Goal: Check status

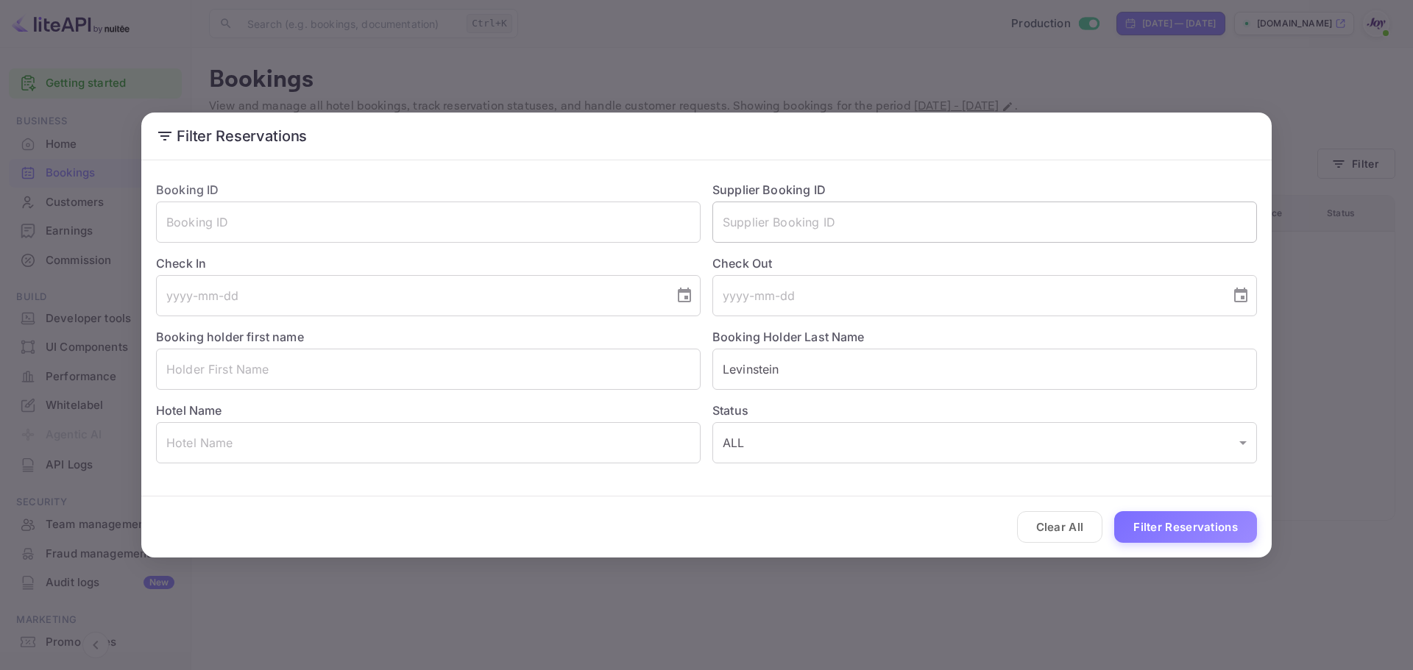
click at [820, 215] on input "text" at bounding box center [984, 222] width 544 height 41
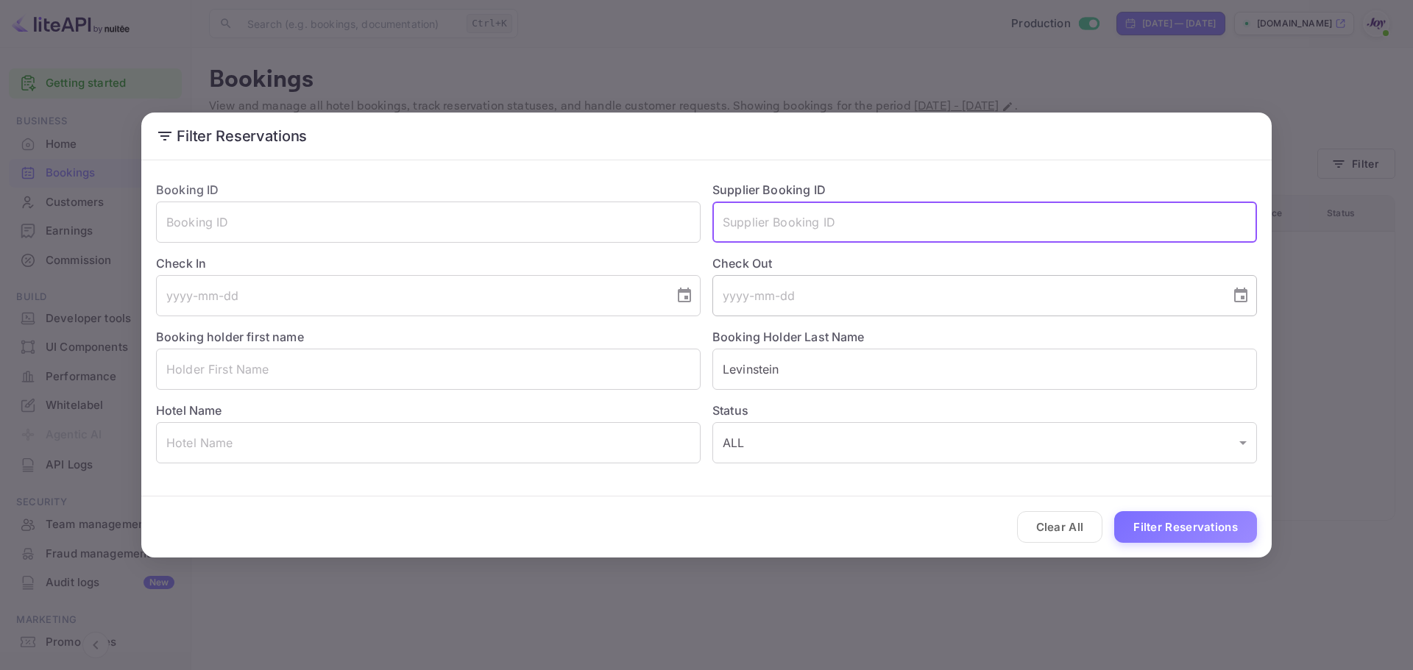
paste input "8138313"
type input "8138313"
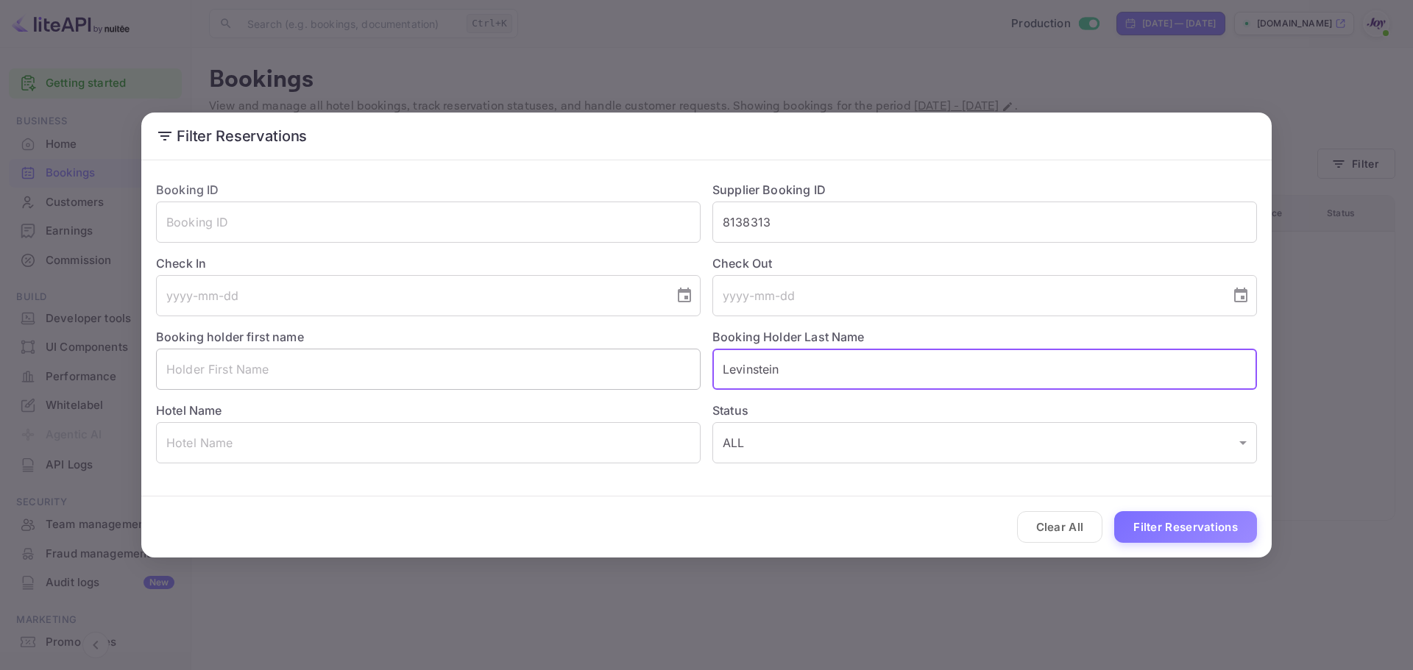
drag, startPoint x: 804, startPoint y: 367, endPoint x: 642, endPoint y: 377, distance: 162.9
click at [642, 377] on div "Booking ID ​ Supplier Booking ID 8138313 ​ Check In ​ Check Out ​ Booking holde…" at bounding box center [700, 316] width 1112 height 294
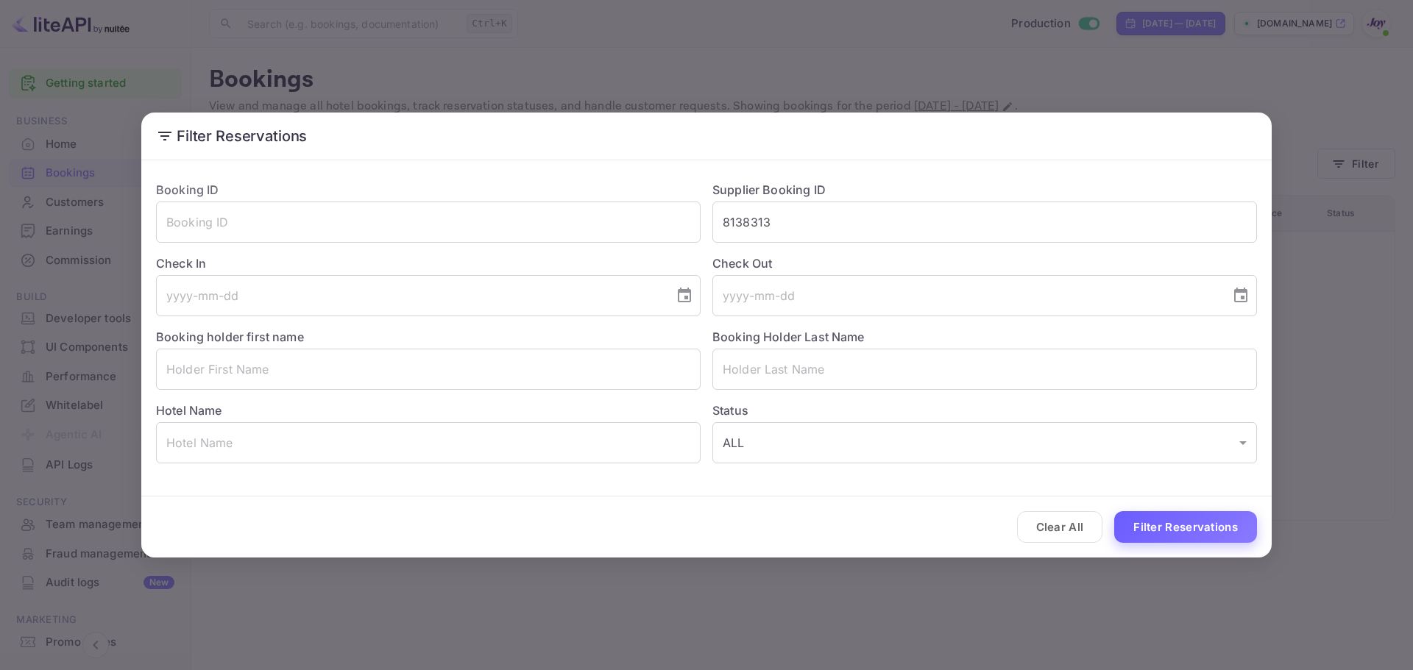
click at [1157, 511] on div "Clear All Filter Reservations" at bounding box center [706, 527] width 1130 height 61
click at [1159, 516] on button "Filter Reservations" at bounding box center [1185, 527] width 143 height 32
click at [1056, 67] on div "Filter Reservations Booking ID ​ Supplier Booking ID 8138313 ​ Check In ​ Check…" at bounding box center [706, 335] width 1413 height 670
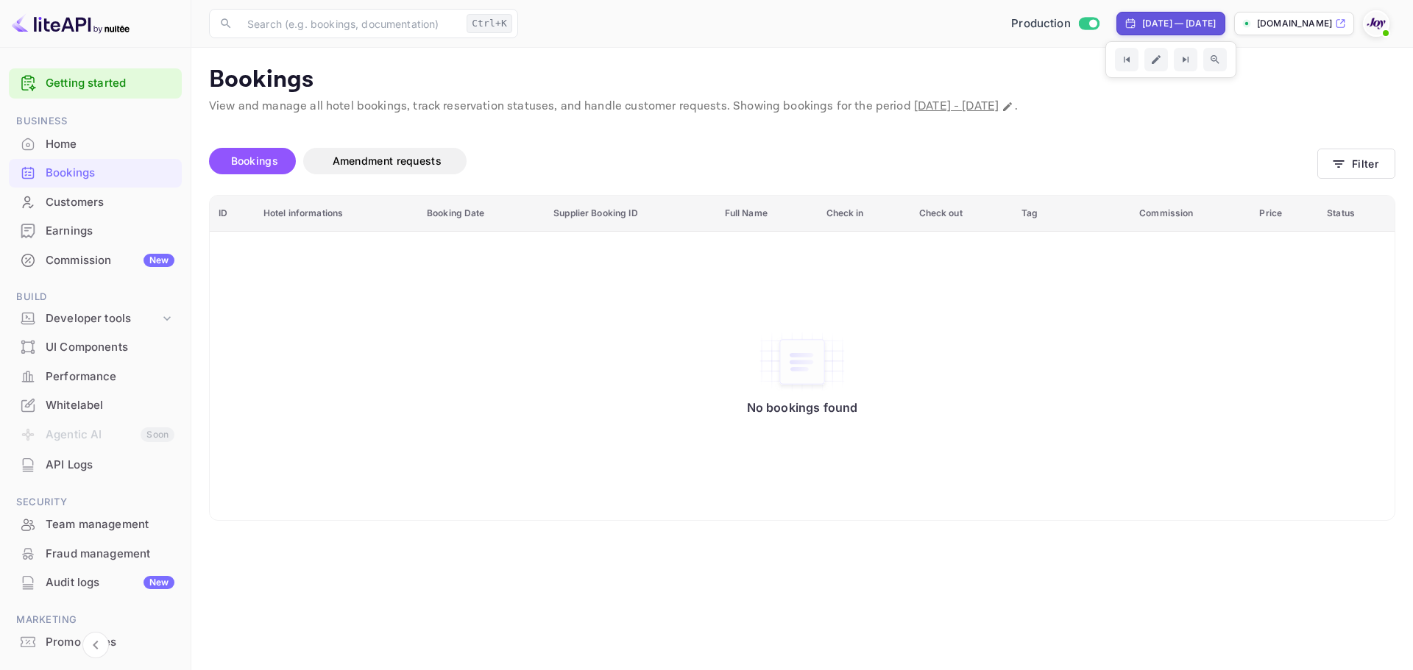
click at [1134, 32] on div "[DATE] — [DATE]" at bounding box center [1170, 24] width 109 height 24
select select "8"
select select "2025"
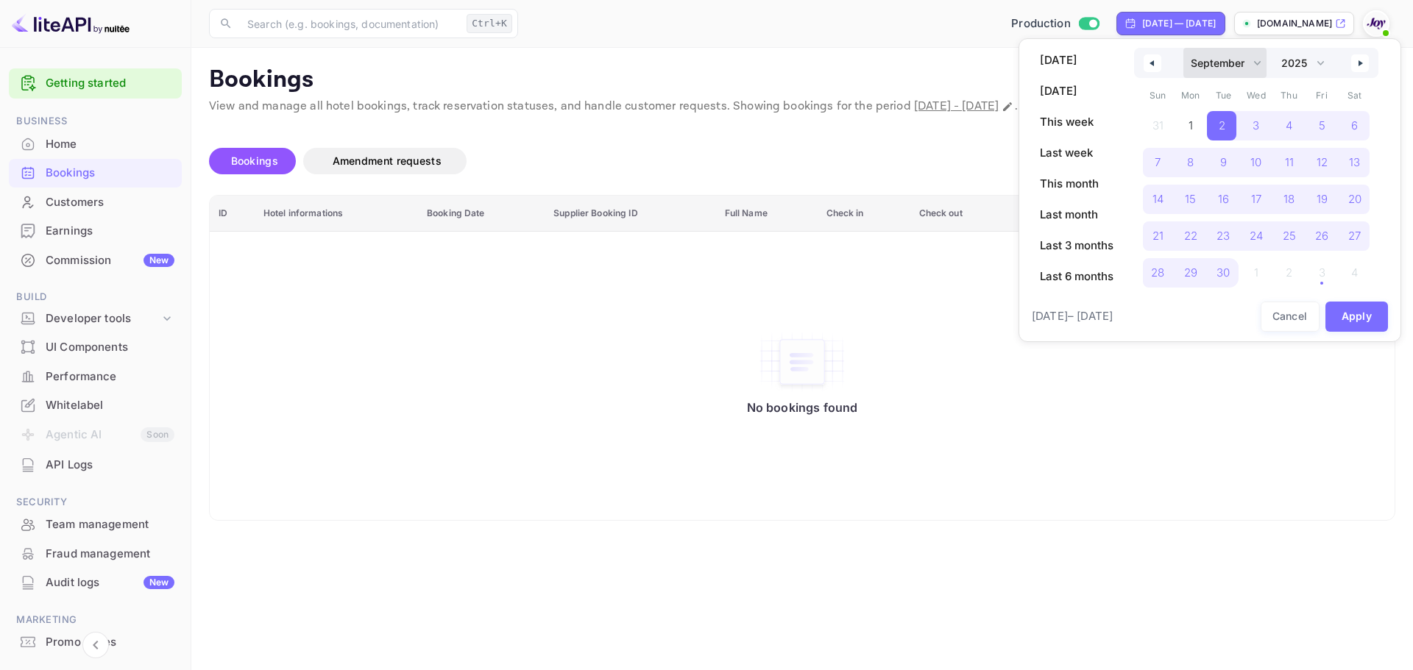
click at [1196, 62] on select "January February March April May June July August September October November De…" at bounding box center [1224, 63] width 83 height 30
click at [1183, 48] on select "January February March April May June July August September October November De…" at bounding box center [1224, 63] width 83 height 30
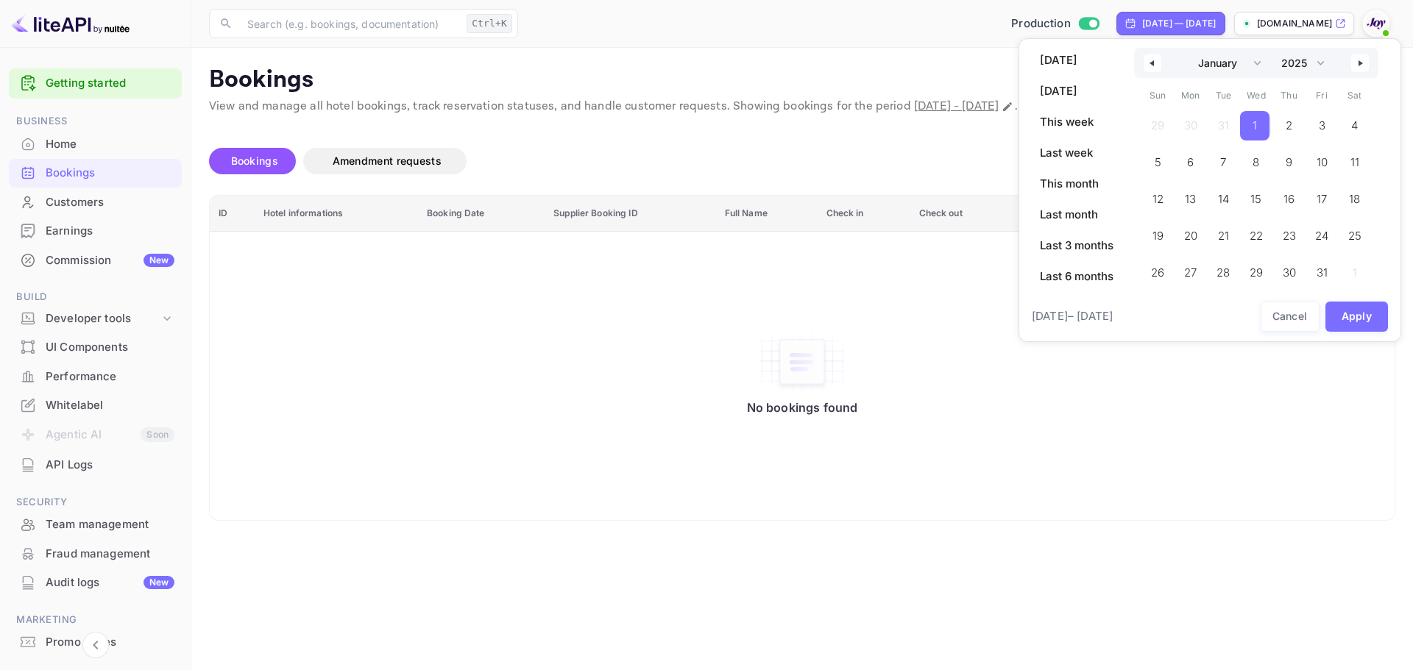
click at [1253, 123] on span "1" at bounding box center [1254, 125] width 29 height 29
click at [1356, 60] on button "button" at bounding box center [1360, 63] width 18 height 18
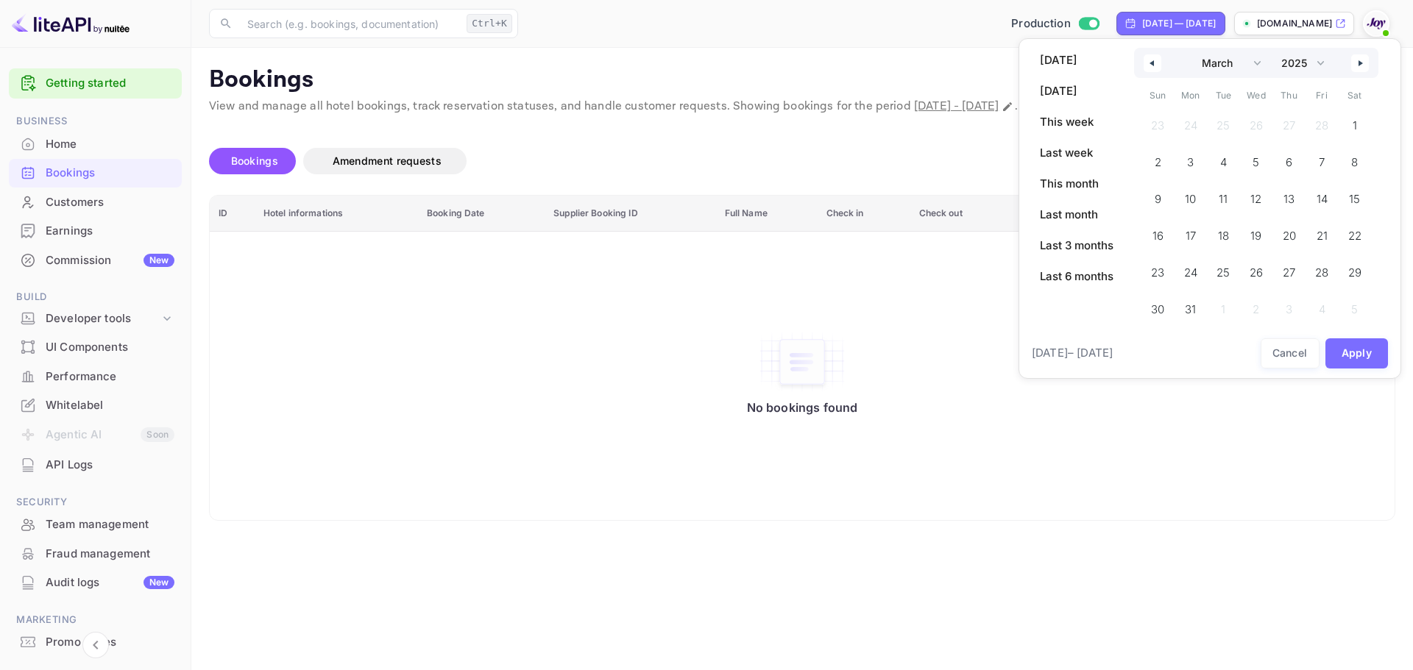
click at [1356, 60] on button "button" at bounding box center [1360, 63] width 18 height 18
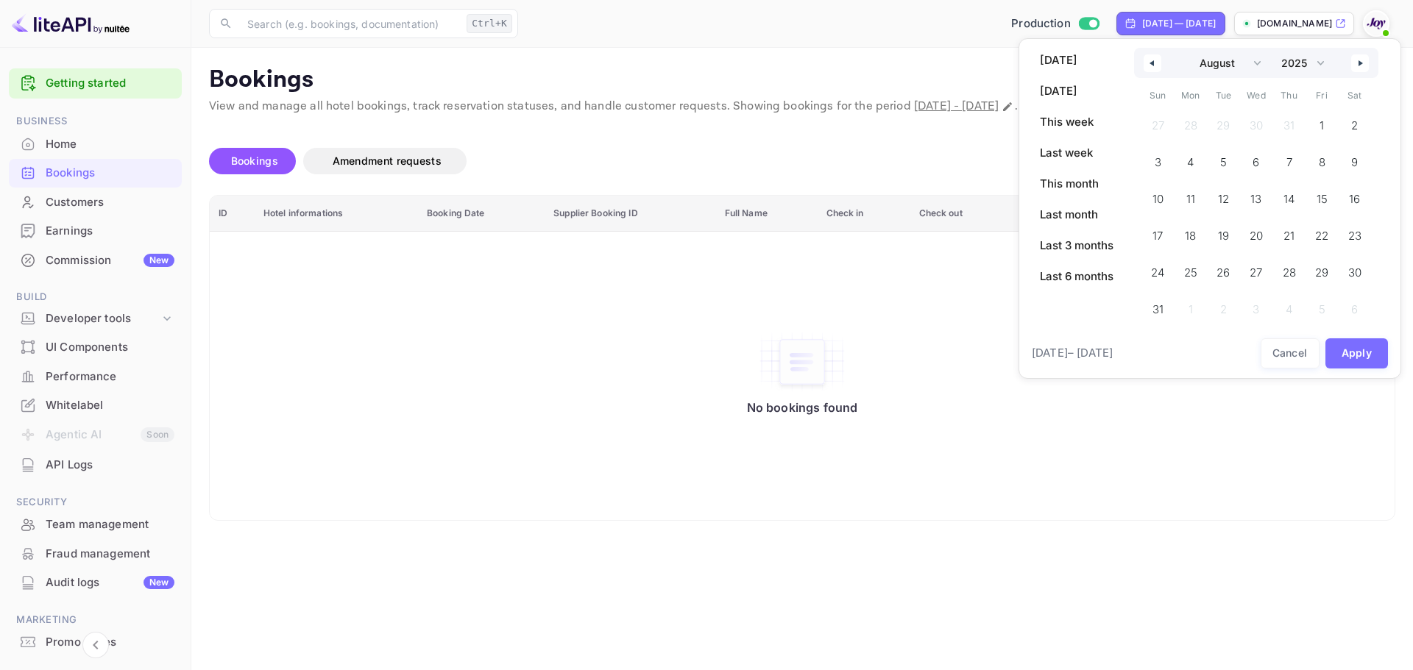
click at [1356, 60] on button "button" at bounding box center [1360, 63] width 18 height 18
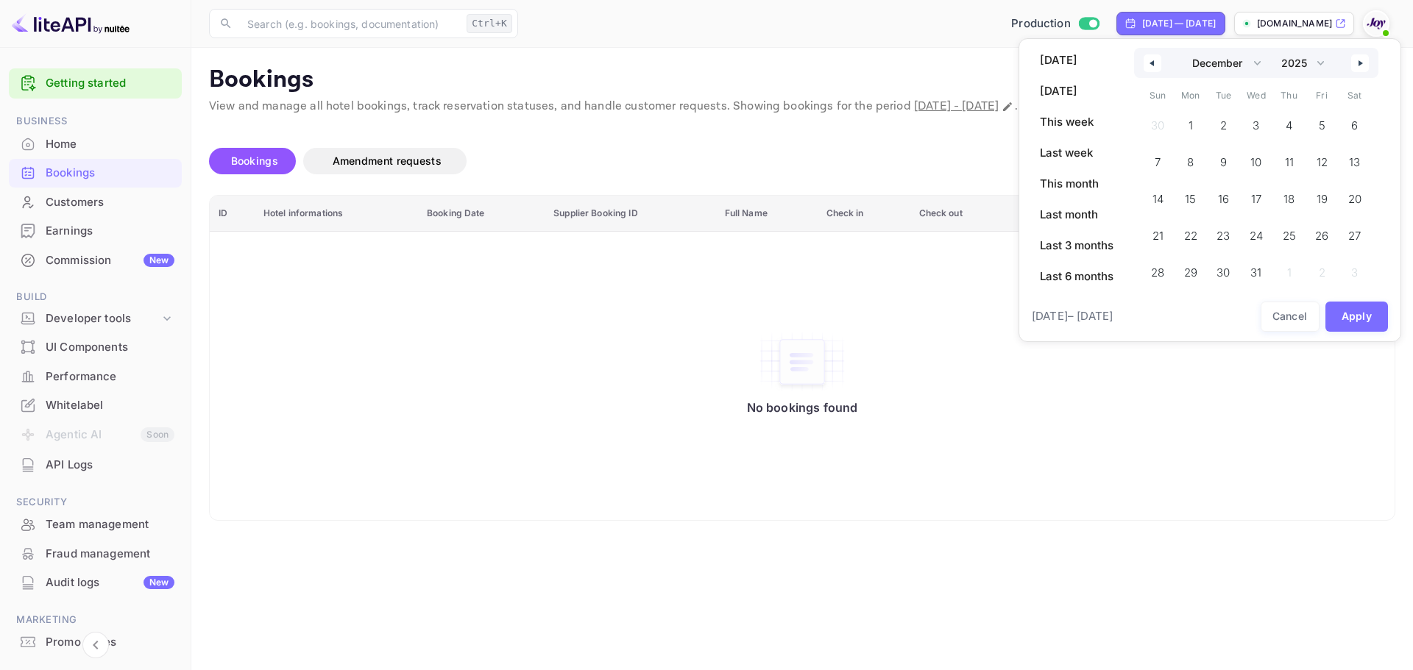
select select "0"
click at [1361, 270] on span "31" at bounding box center [1351, 272] width 29 height 29
select select "2025"
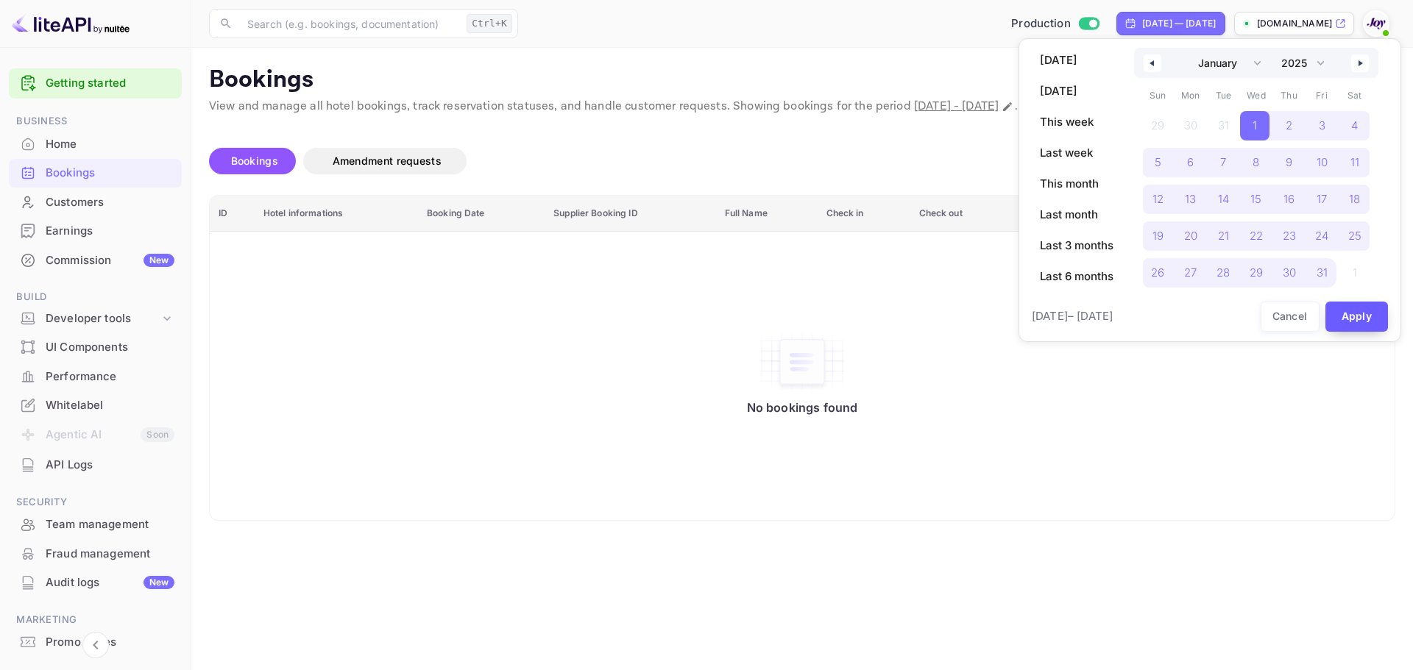
click at [1346, 323] on button "Apply" at bounding box center [1356, 317] width 63 height 30
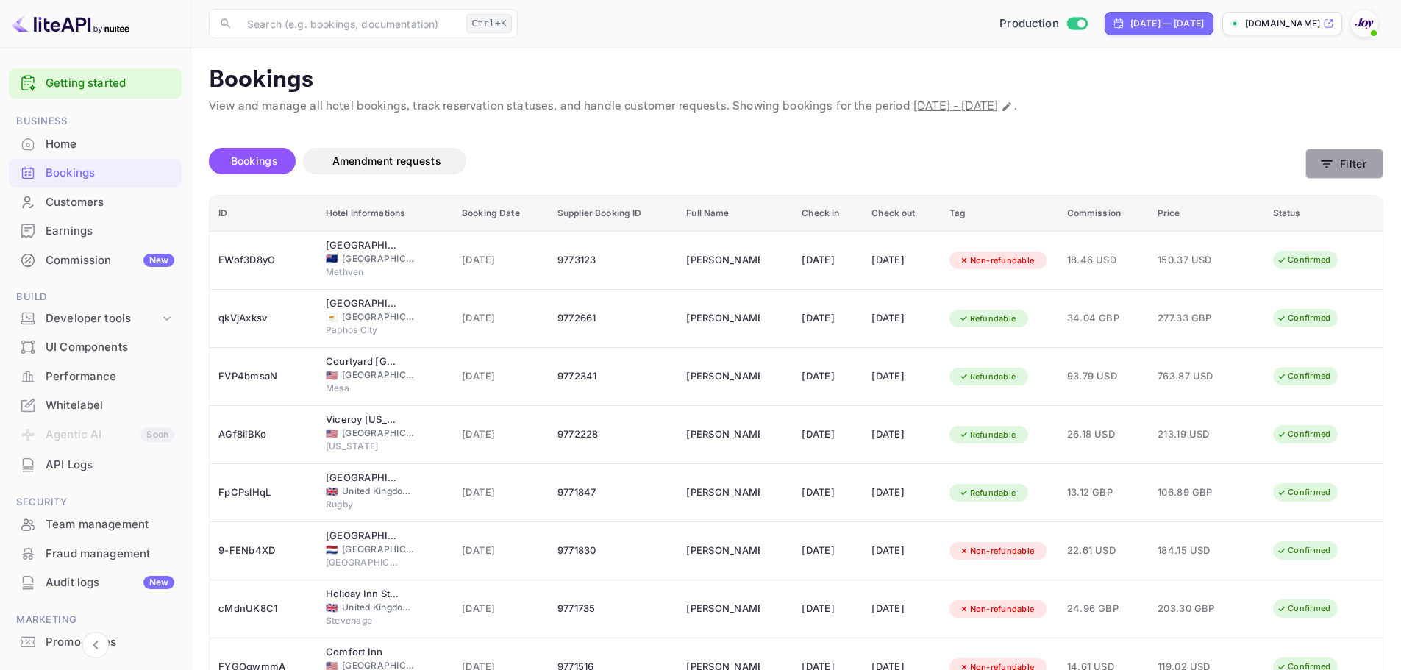
click at [1346, 163] on button "Filter" at bounding box center [1345, 164] width 78 height 30
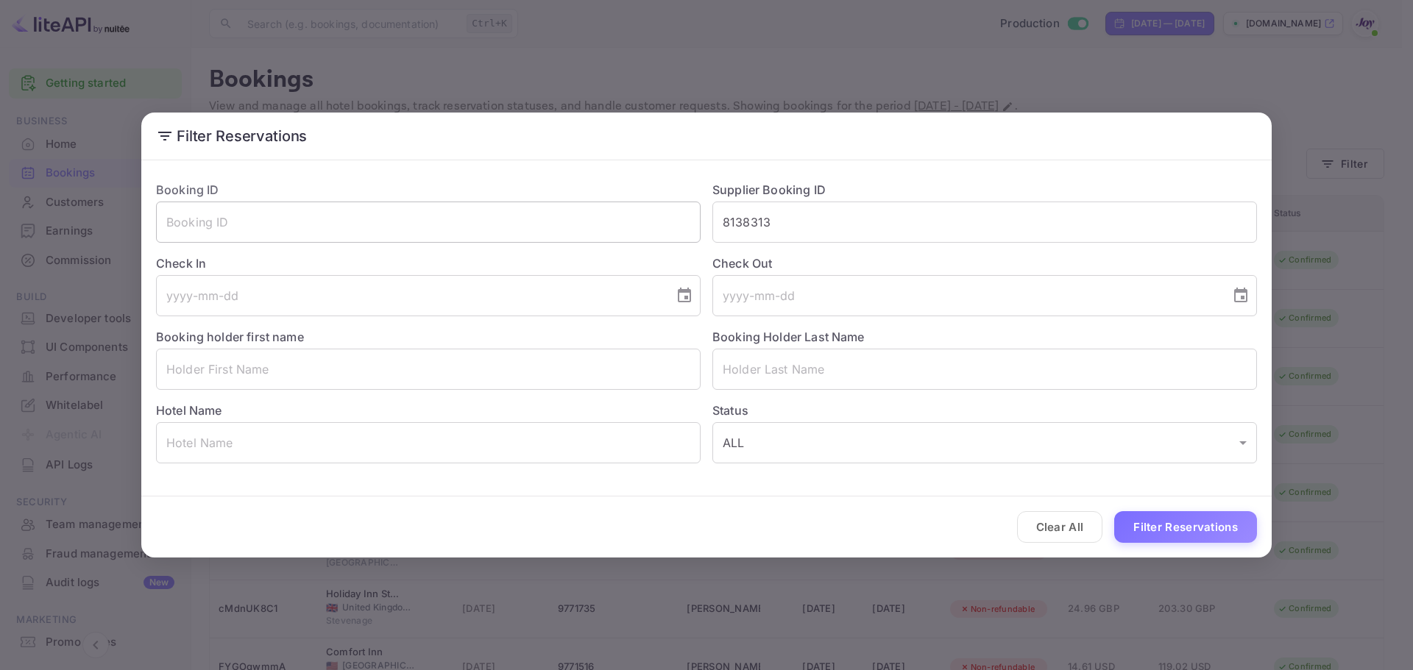
drag, startPoint x: 776, startPoint y: 226, endPoint x: 694, endPoint y: 232, distance: 82.7
click at [694, 232] on div "Booking ID ​ Supplier Booking ID 8138313 ​ Check In ​ Check Out ​ Booking holde…" at bounding box center [700, 316] width 1112 height 294
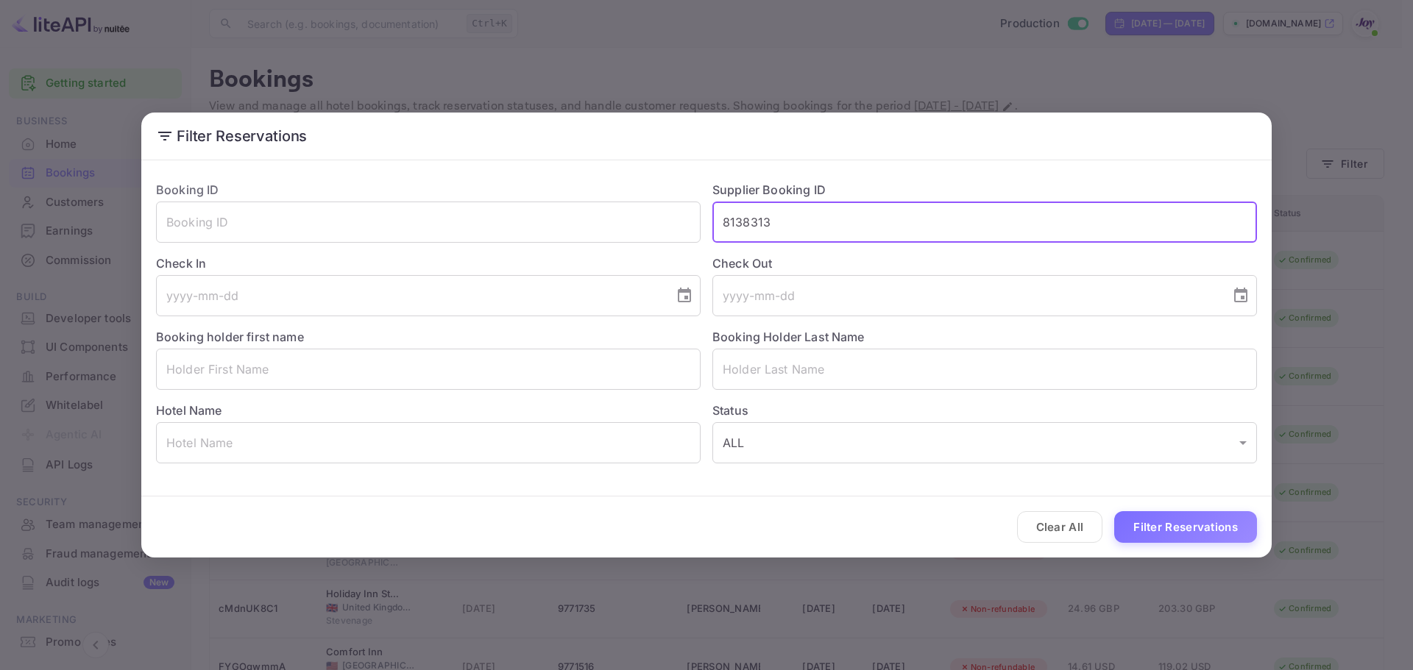
paste input "[PERSON_NAME]"
type input "[PERSON_NAME]"
drag, startPoint x: 846, startPoint y: 223, endPoint x: 496, endPoint y: 260, distance: 352.1
click at [496, 260] on div "Booking ID ​ Supplier Booking ID [PERSON_NAME] ​ Check In ​ Check Out ​ Booking…" at bounding box center [700, 316] width 1112 height 294
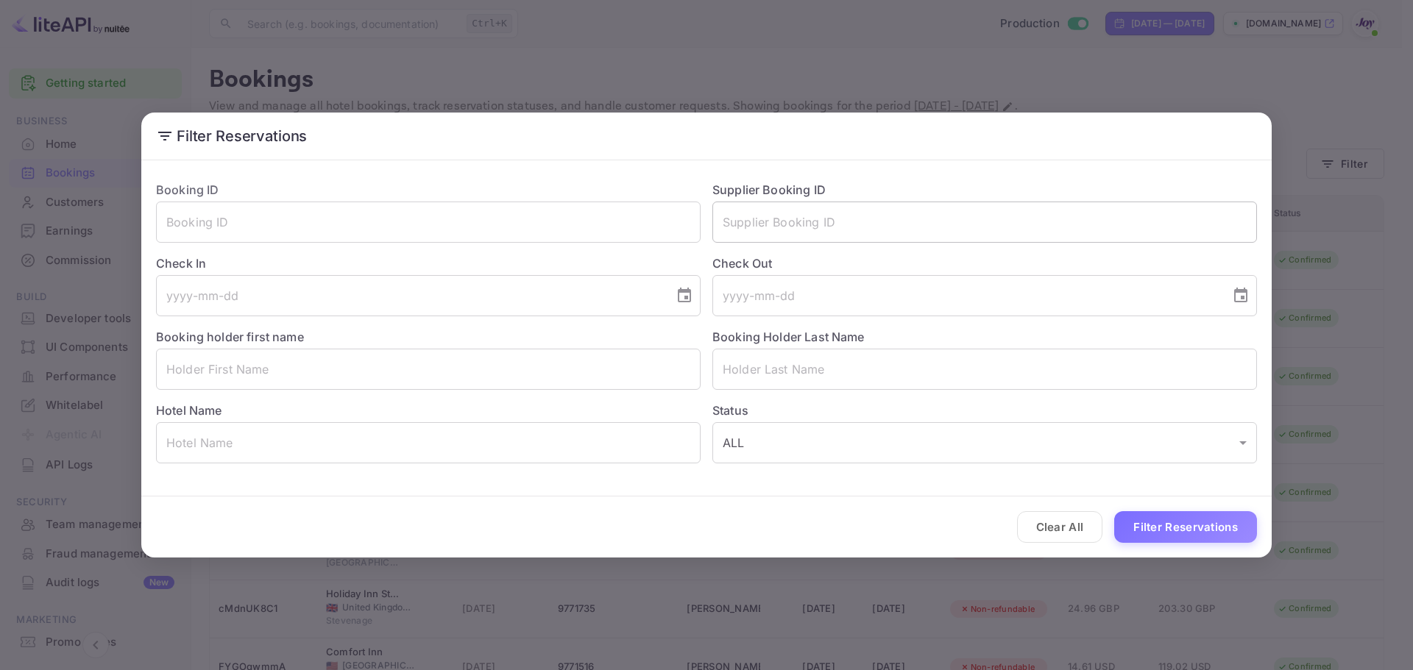
click at [879, 218] on input "text" at bounding box center [984, 222] width 544 height 41
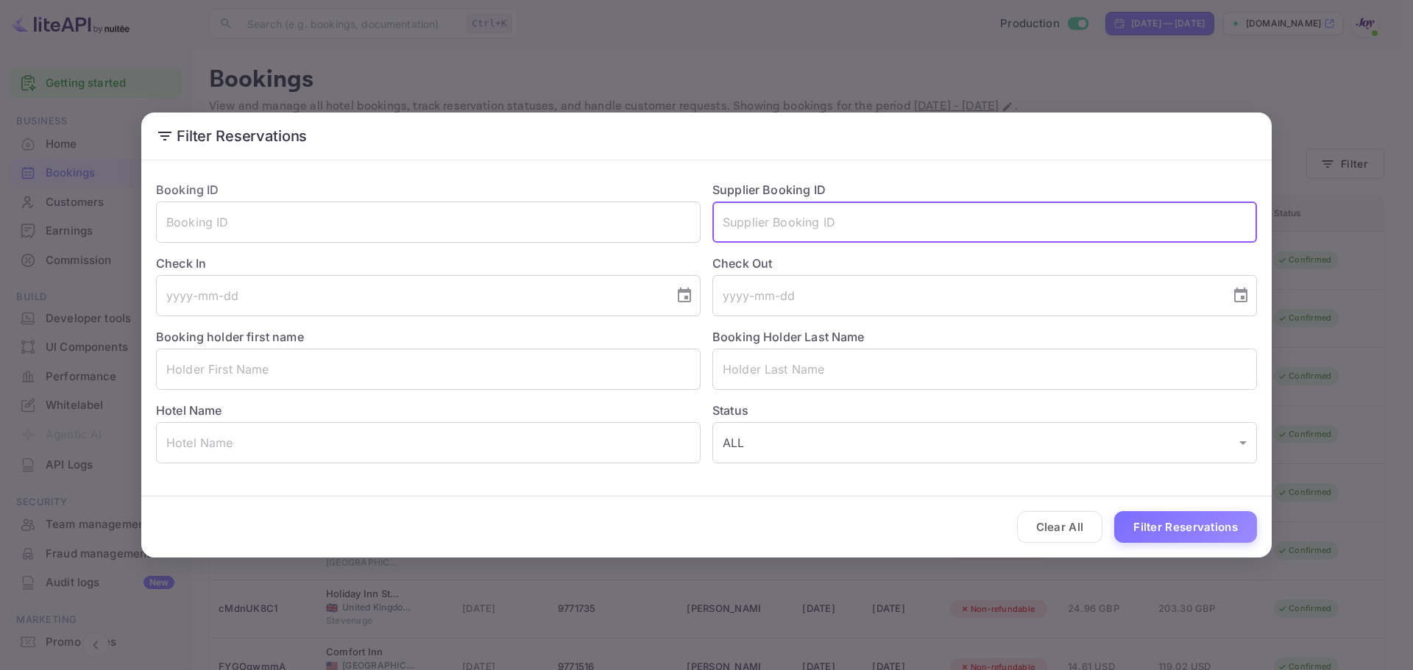
paste input "8138313"
type input "8138313"
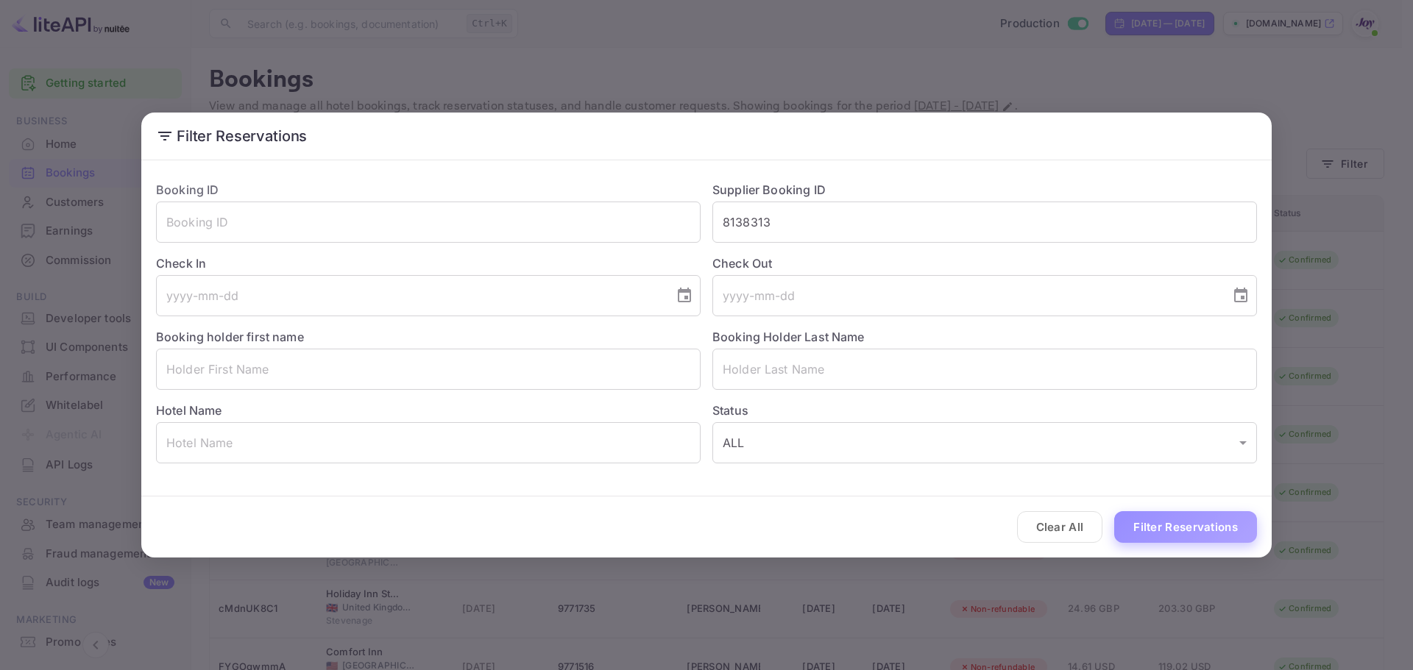
click at [1159, 533] on button "Filter Reservations" at bounding box center [1185, 527] width 143 height 32
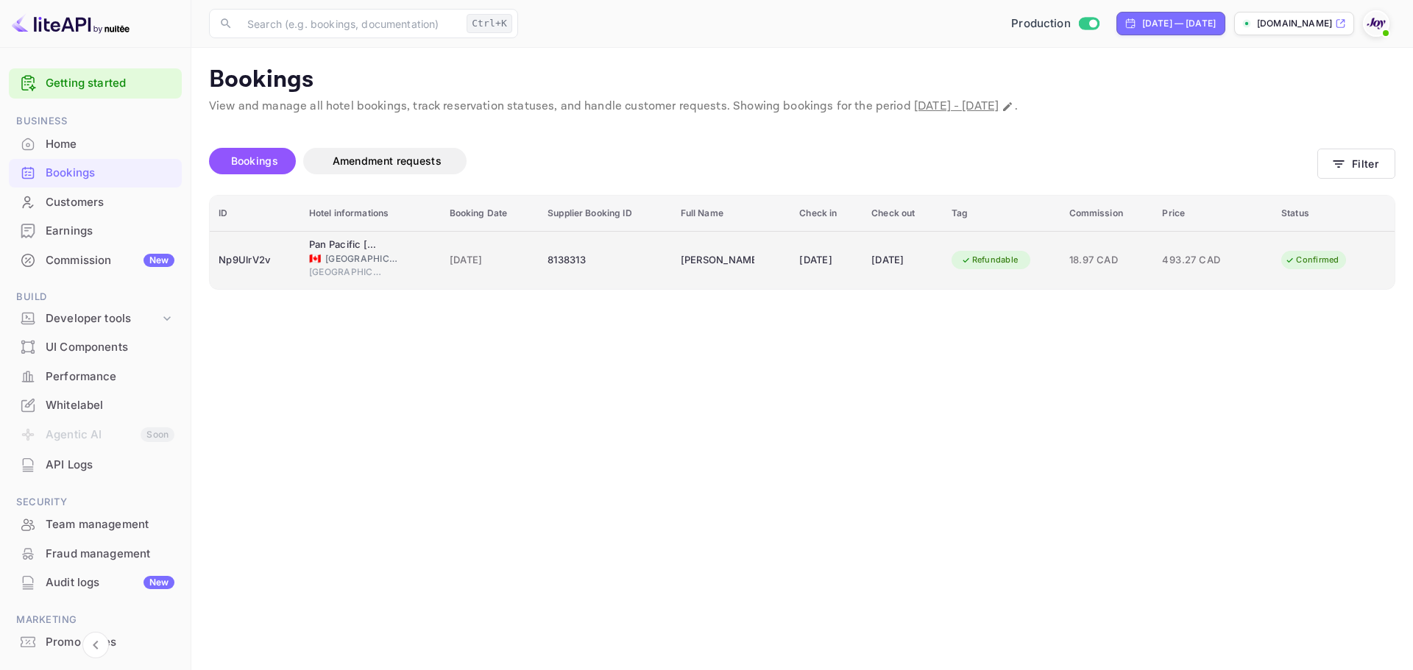
click at [326, 258] on span "[GEOGRAPHIC_DATA]" at bounding box center [362, 258] width 74 height 13
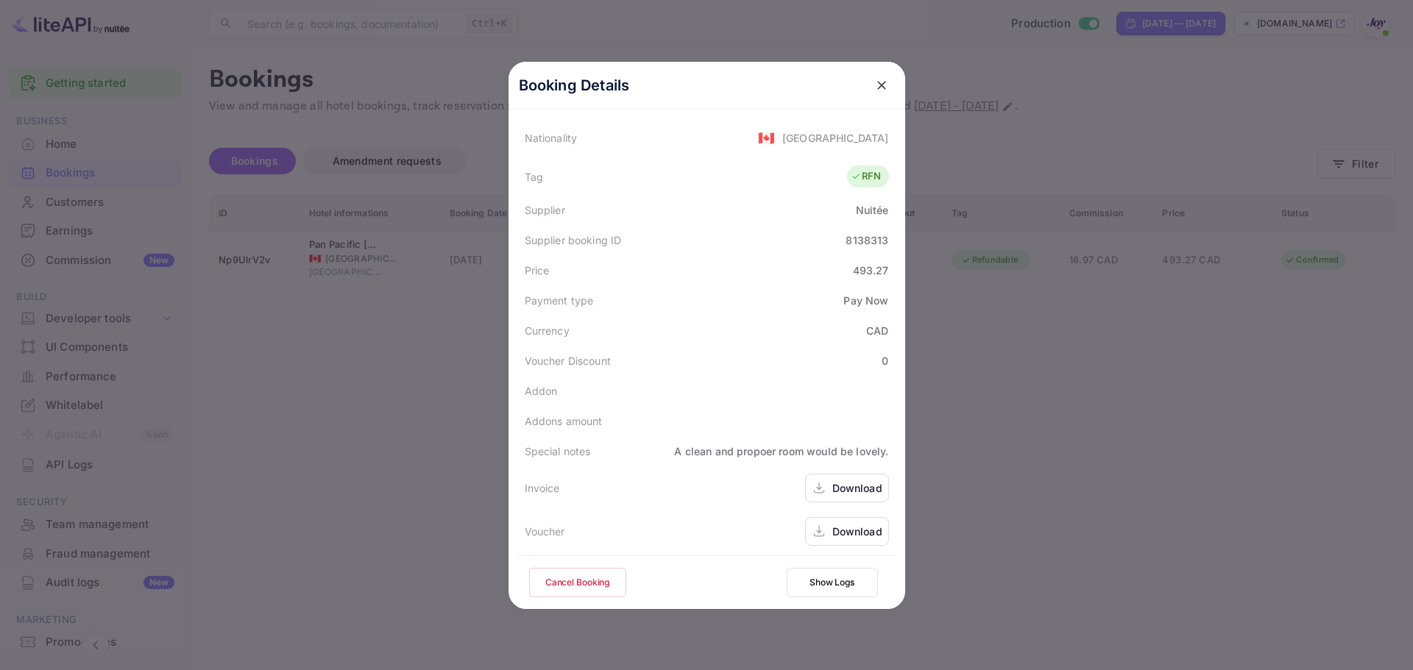
scroll to position [357, 0]
click at [836, 533] on div "Download" at bounding box center [857, 527] width 50 height 15
click at [874, 85] on icon "close" at bounding box center [881, 85] width 15 height 15
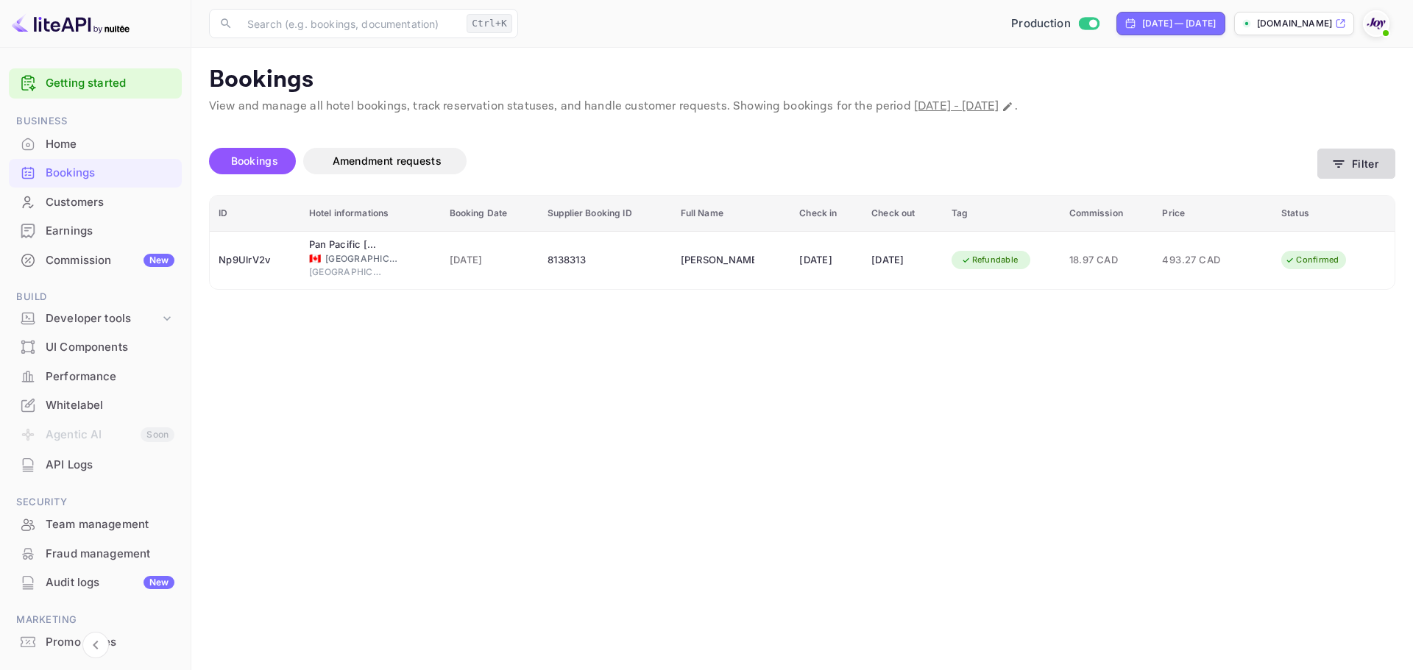
click at [1325, 172] on button "Filter" at bounding box center [1356, 164] width 78 height 30
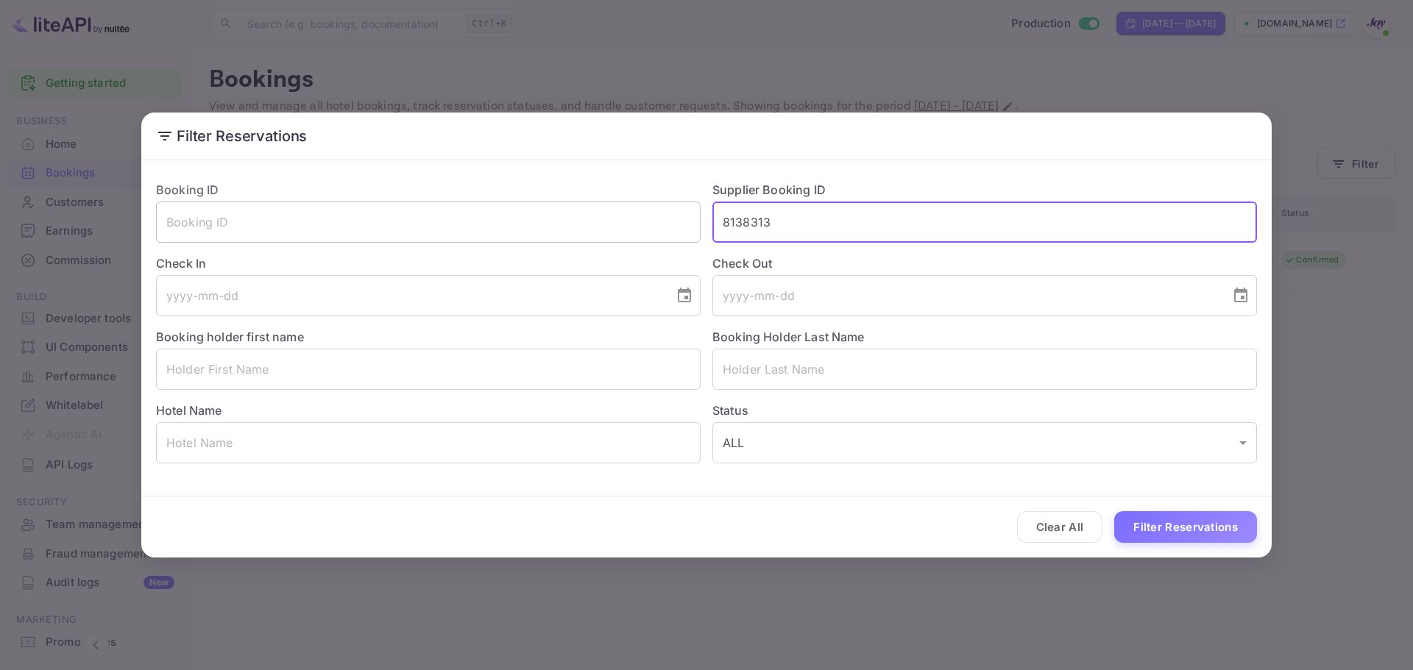
drag, startPoint x: 788, startPoint y: 230, endPoint x: 563, endPoint y: 230, distance: 225.1
click at [563, 230] on div "Booking ID ​ Supplier Booking ID 8138313 ​ Check In ​ Check Out ​ Booking holde…" at bounding box center [700, 316] width 1112 height 294
click at [356, 369] on input "text" at bounding box center [428, 369] width 544 height 41
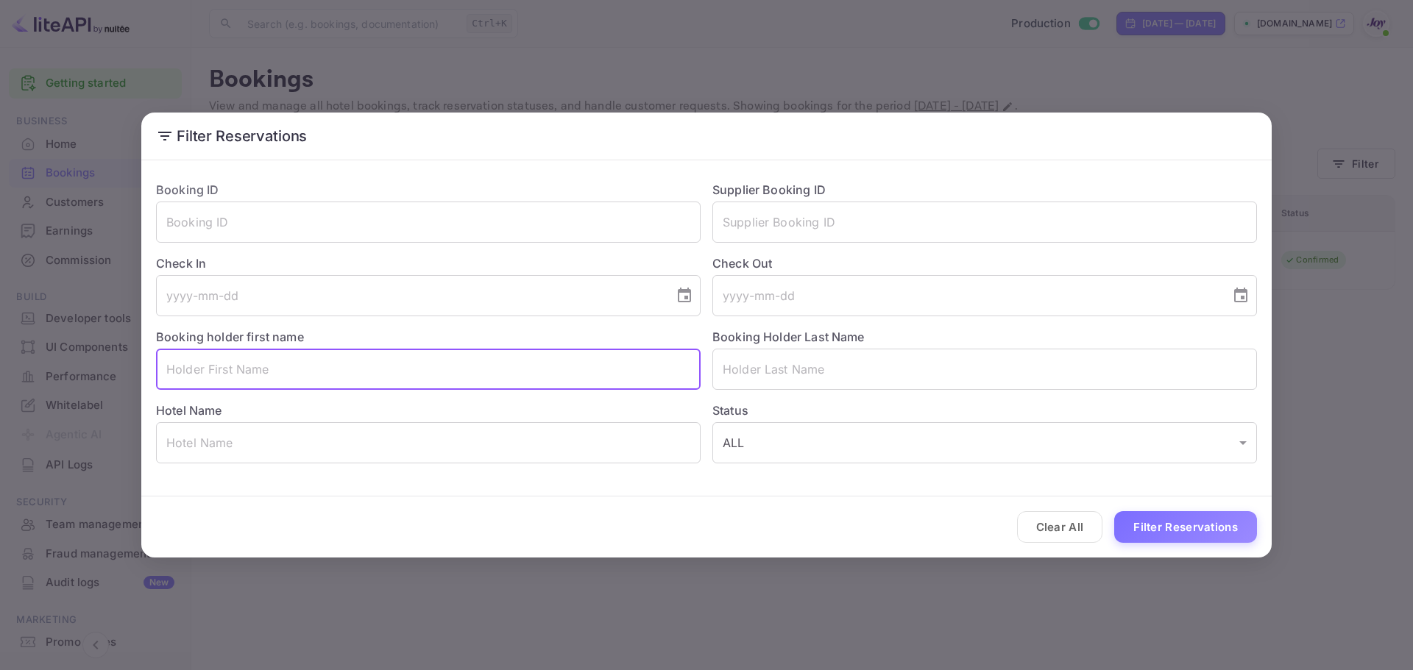
paste input "[PERSON_NAME]"
drag, startPoint x: 262, startPoint y: 368, endPoint x: 202, endPoint y: 367, distance: 59.6
click at [202, 367] on input "[PERSON_NAME]" at bounding box center [428, 369] width 544 height 41
type input "[PERSON_NAME]"
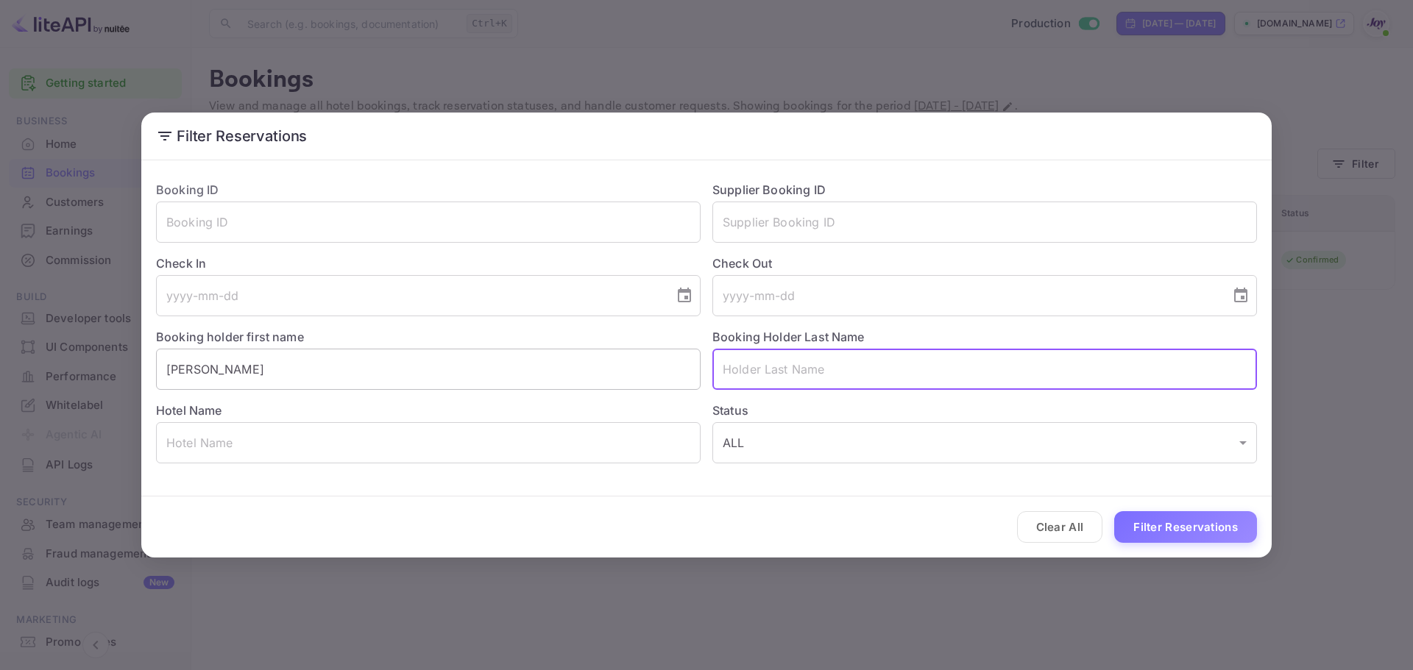
paste input "Sandford"
type input "Sandford"
click at [1145, 530] on button "Filter Reservations" at bounding box center [1185, 527] width 143 height 32
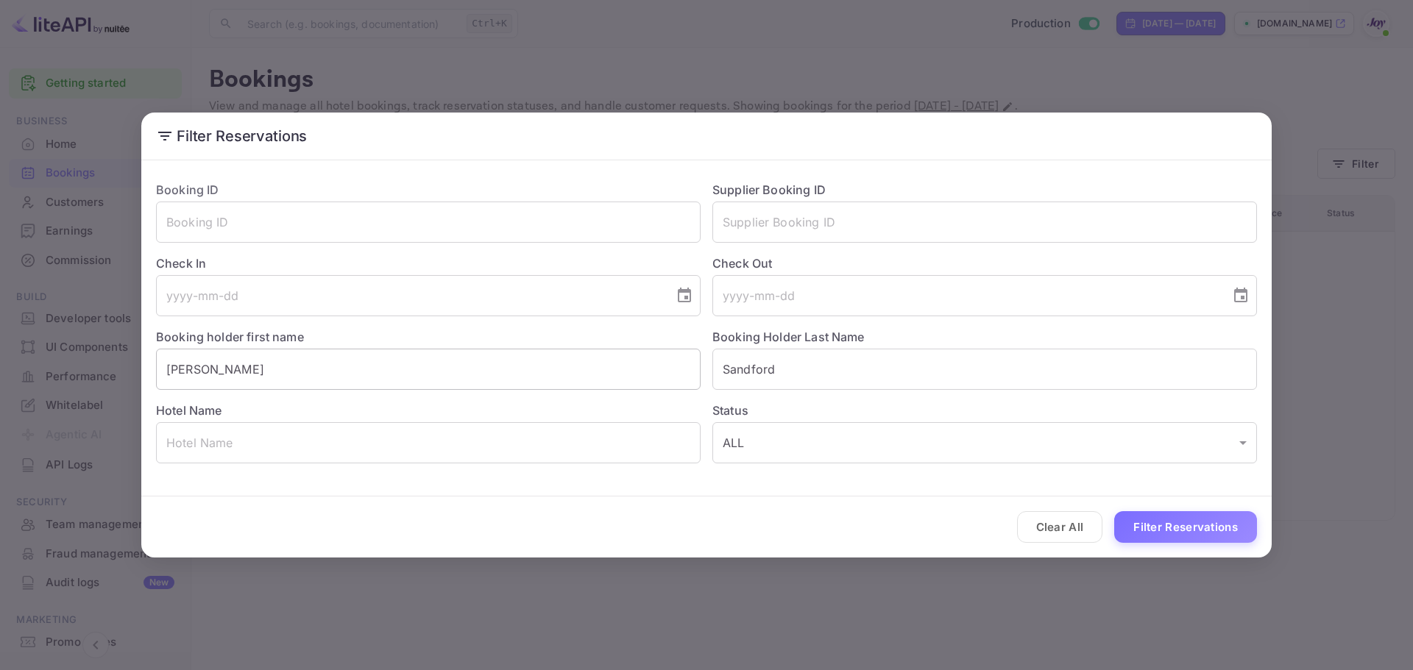
click at [163, 375] on input "[PERSON_NAME]" at bounding box center [428, 369] width 544 height 41
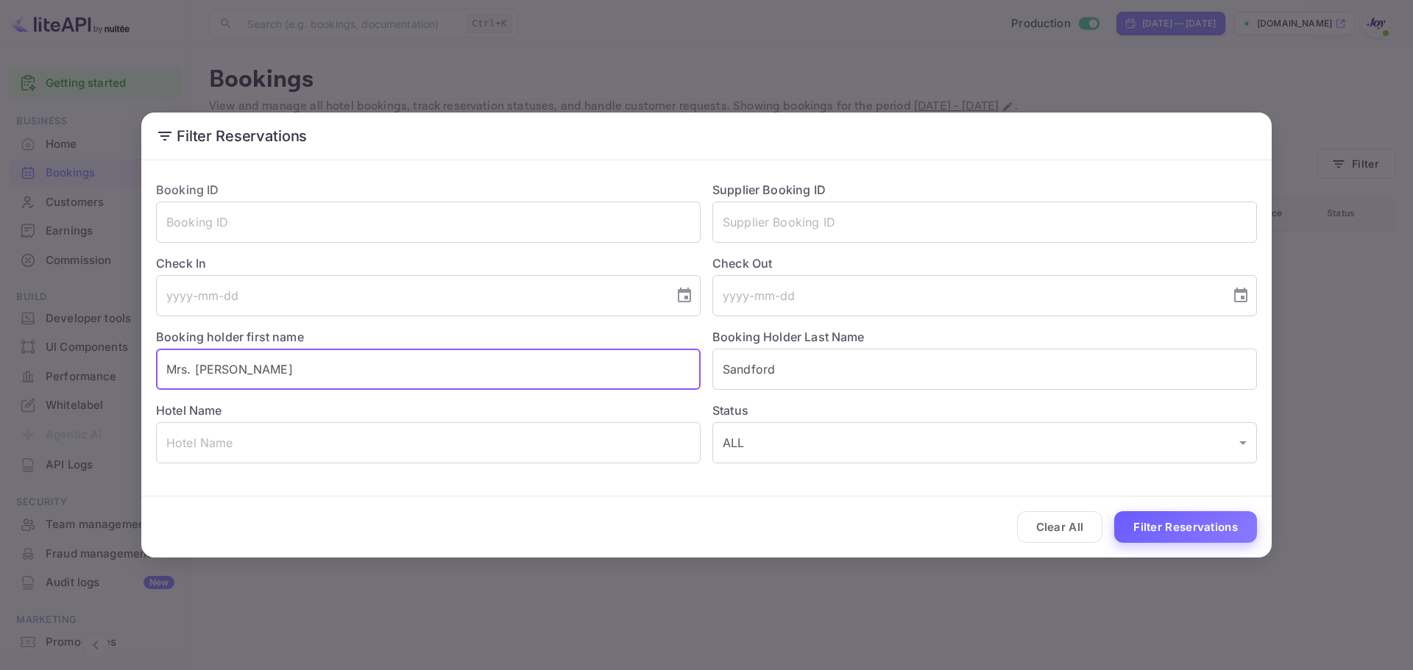
click at [1191, 516] on button "Filter Reservations" at bounding box center [1185, 527] width 143 height 32
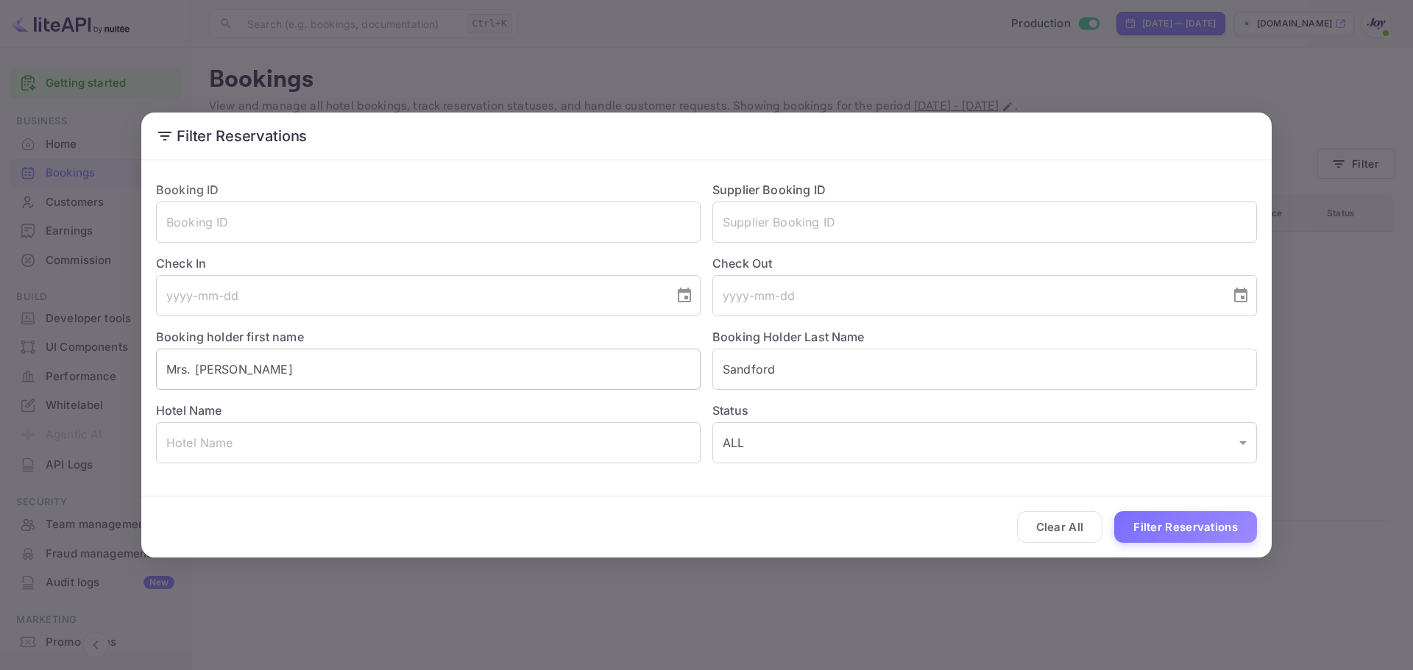
click at [184, 373] on input "Mrs. [PERSON_NAME]" at bounding box center [428, 369] width 544 height 41
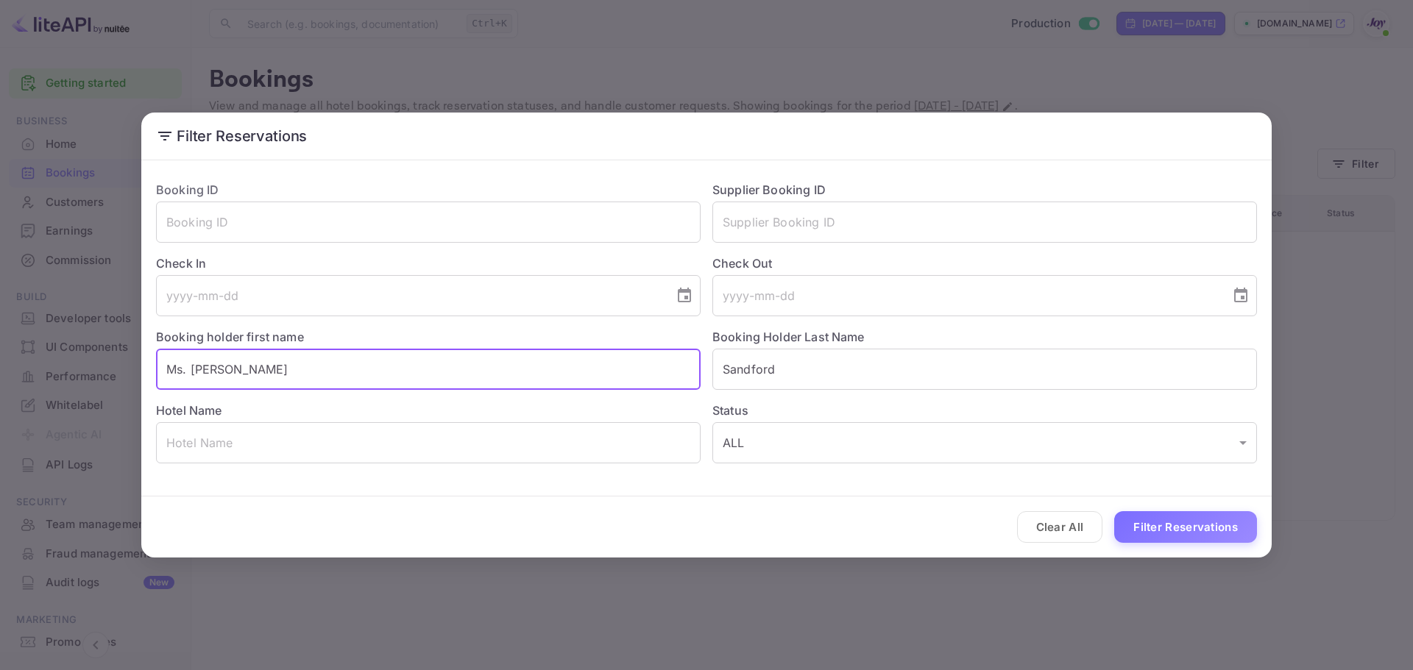
type input "Ms. [PERSON_NAME]"
click at [1114, 511] on button "Filter Reservations" at bounding box center [1185, 527] width 143 height 32
